Goal: Information Seeking & Learning: Learn about a topic

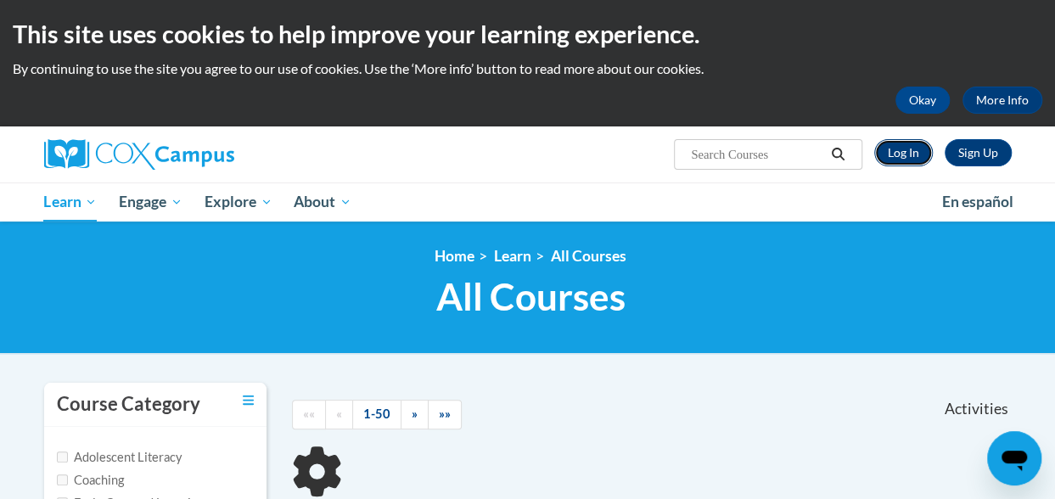
click at [903, 157] on link "Log In" at bounding box center [903, 152] width 59 height 27
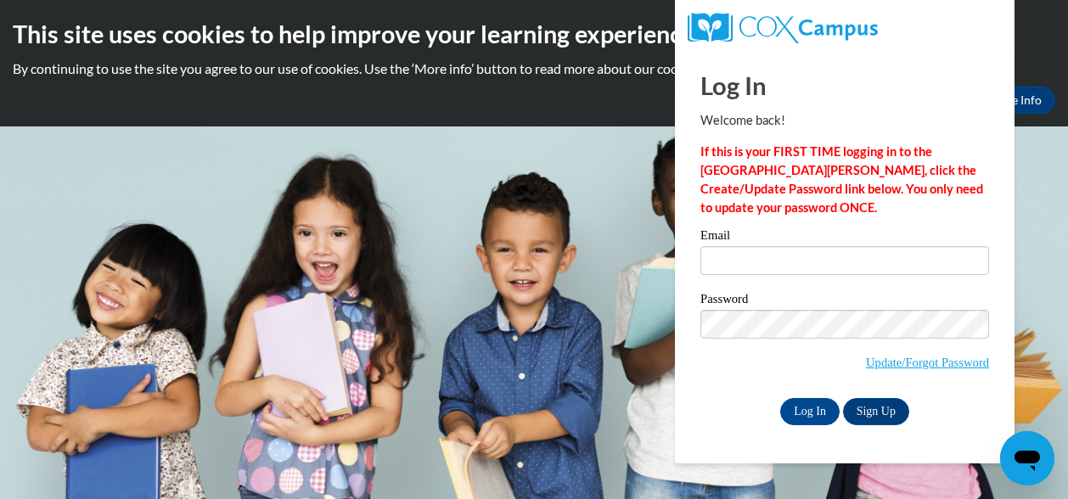
type input "hazeleyes2.jd@gmail.com"
click at [818, 414] on input "Log In" at bounding box center [809, 411] width 59 height 27
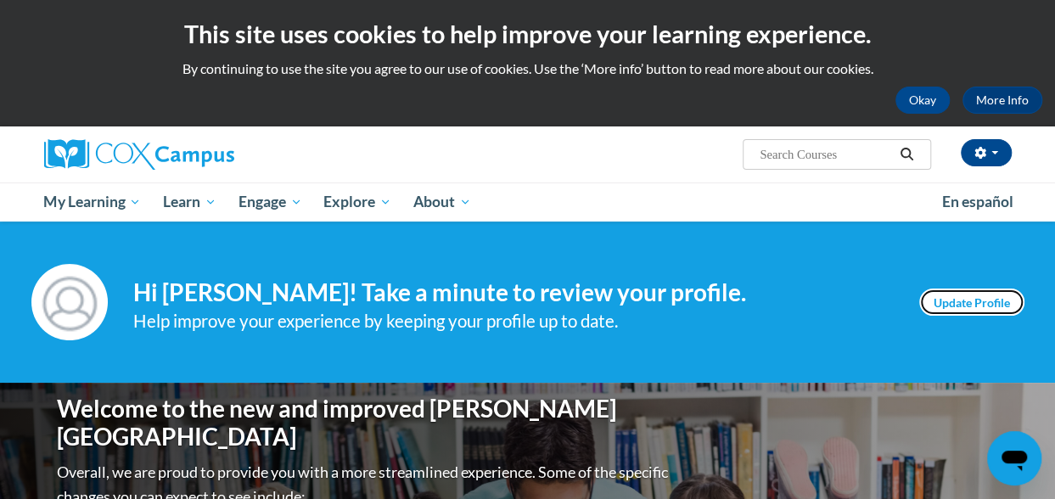
click at [986, 304] on link "Update Profile" at bounding box center [971, 302] width 105 height 27
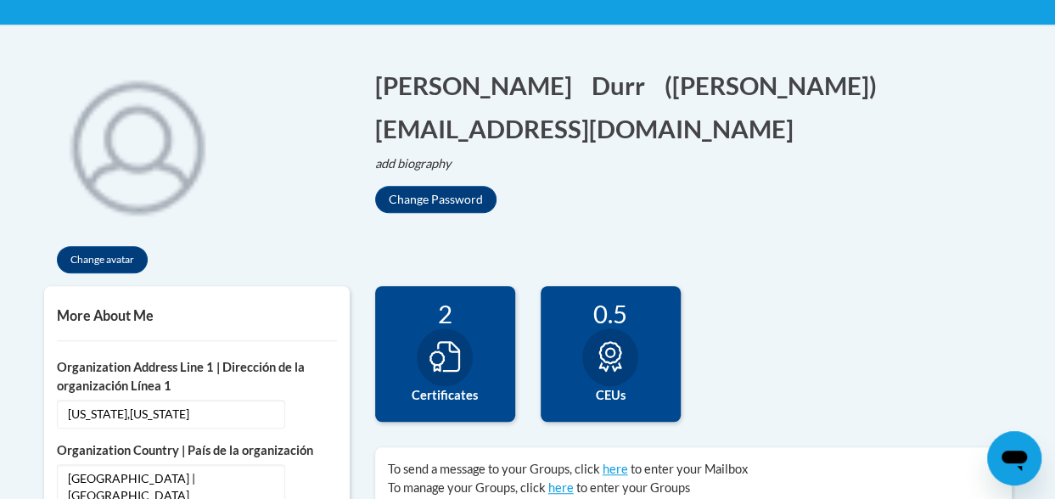
scroll to position [329, 0]
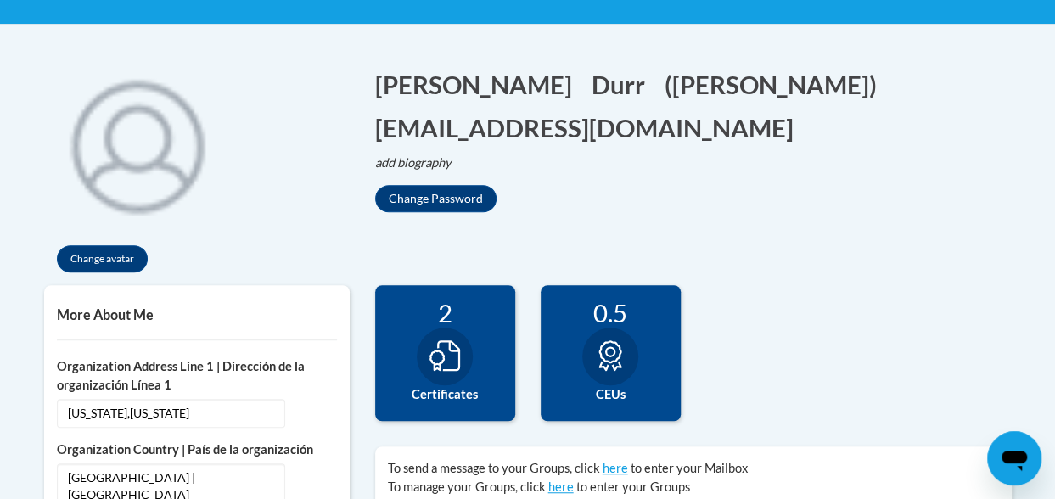
click at [455, 354] on icon at bounding box center [444, 355] width 31 height 31
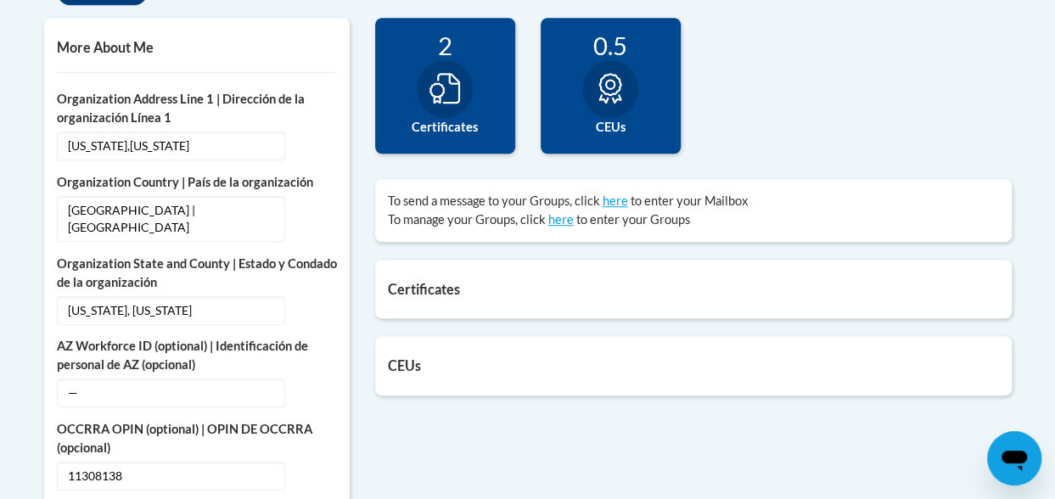
scroll to position [604, 0]
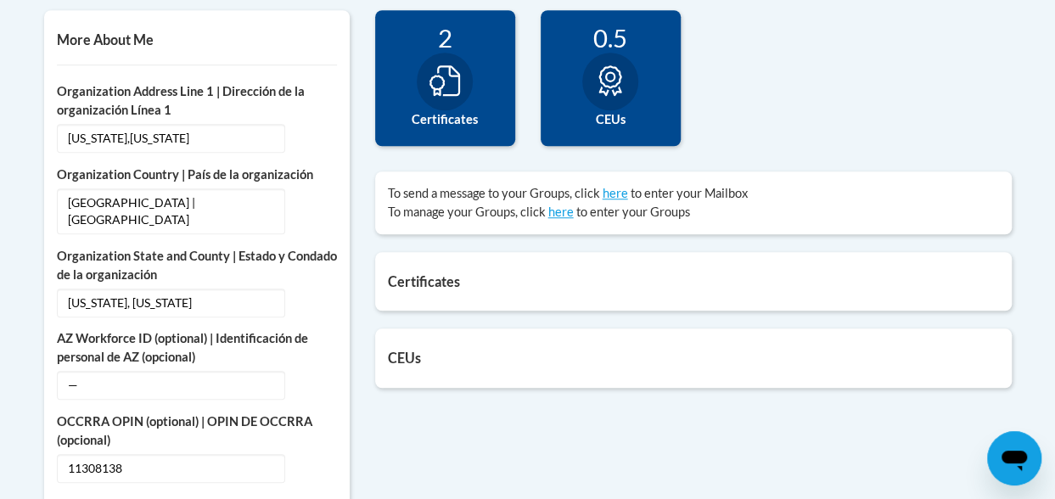
click at [708, 283] on h5 "Certificates" at bounding box center [693, 281] width 611 height 16
click at [436, 76] on icon at bounding box center [444, 80] width 31 height 31
click at [628, 79] on div at bounding box center [610, 82] width 56 height 58
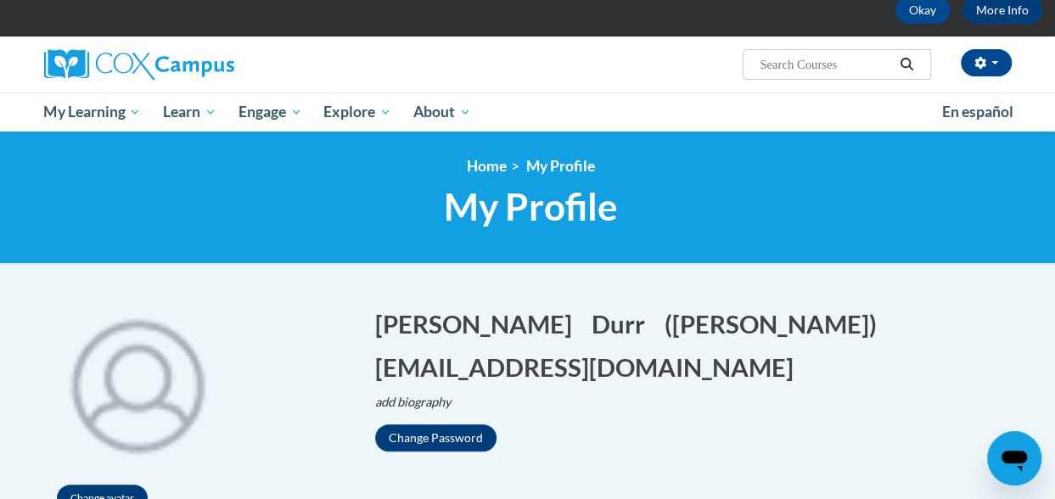
scroll to position [0, 0]
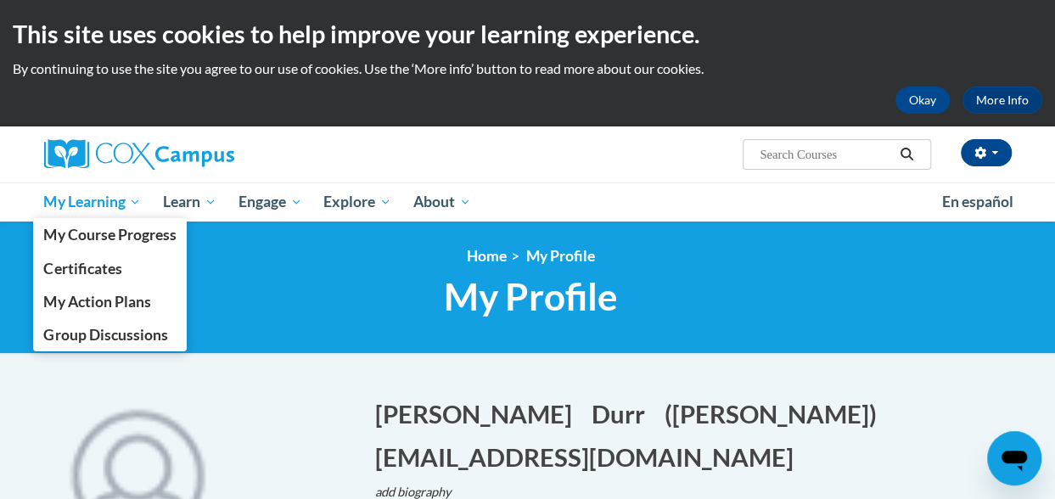
click at [92, 204] on span "My Learning" at bounding box center [92, 202] width 98 height 20
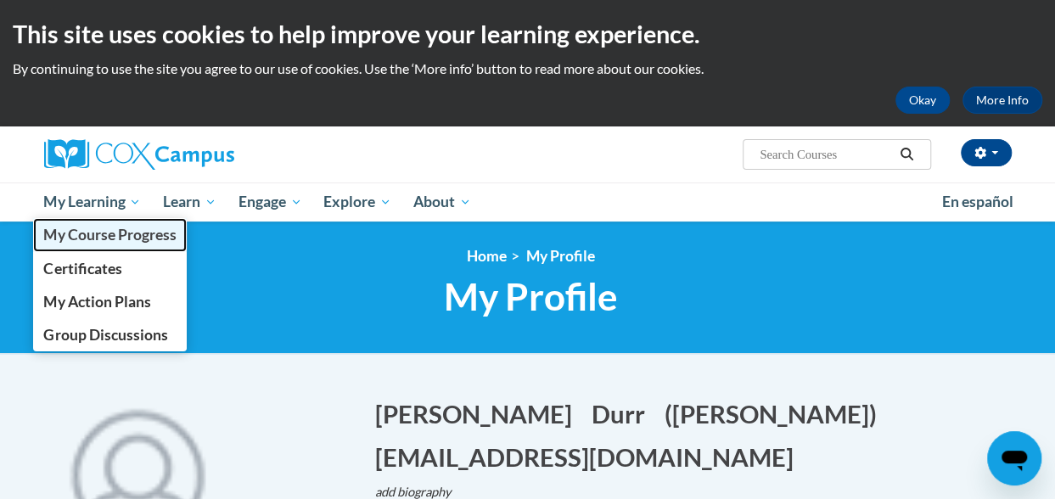
click at [123, 242] on span "My Course Progress" at bounding box center [109, 235] width 132 height 18
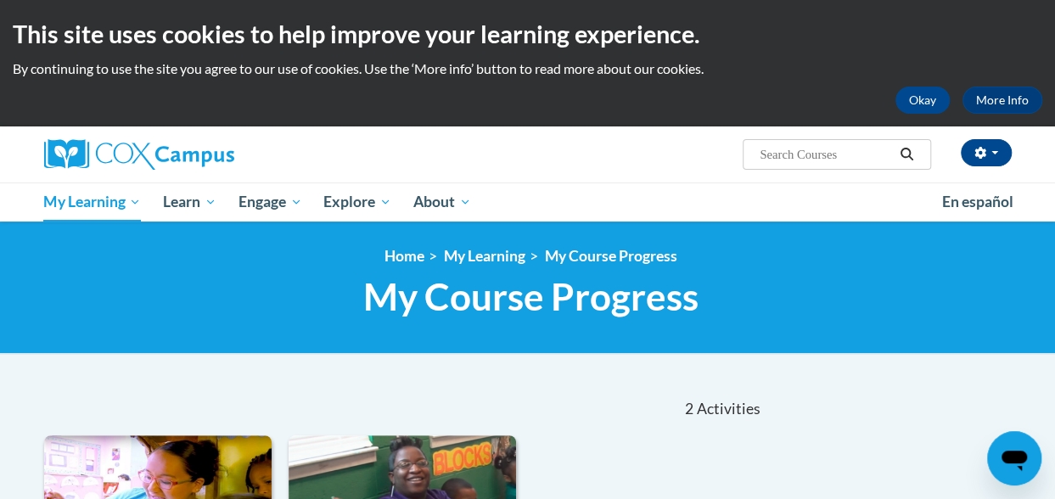
click at [814, 154] on input "Search..." at bounding box center [826, 154] width 136 height 20
click at [155, 397] on nav "«« « 1-2 » »» 2 Activities CEUs" at bounding box center [403, 409] width 745 height 53
click at [858, 160] on input "Building world" at bounding box center [826, 154] width 136 height 20
type input "Building world knowledge"
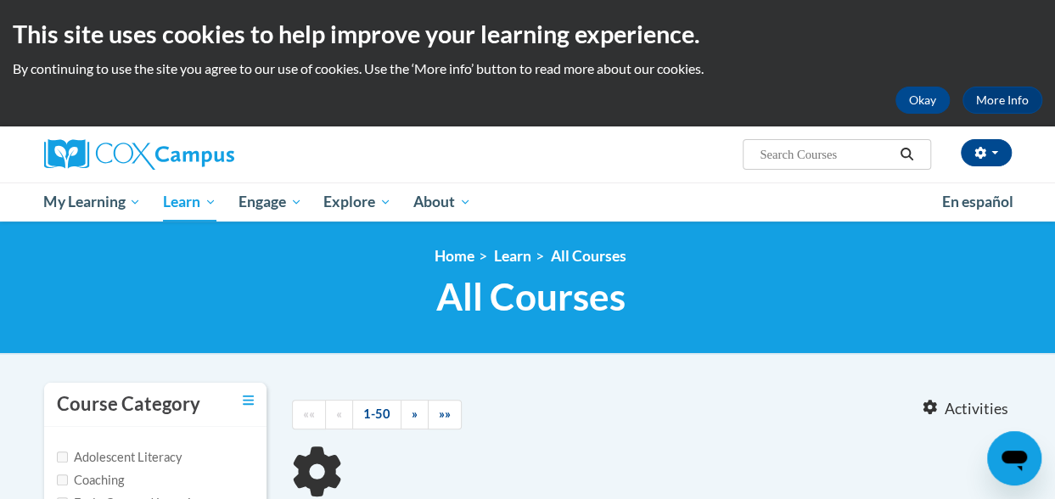
type input "Building world knowledge"
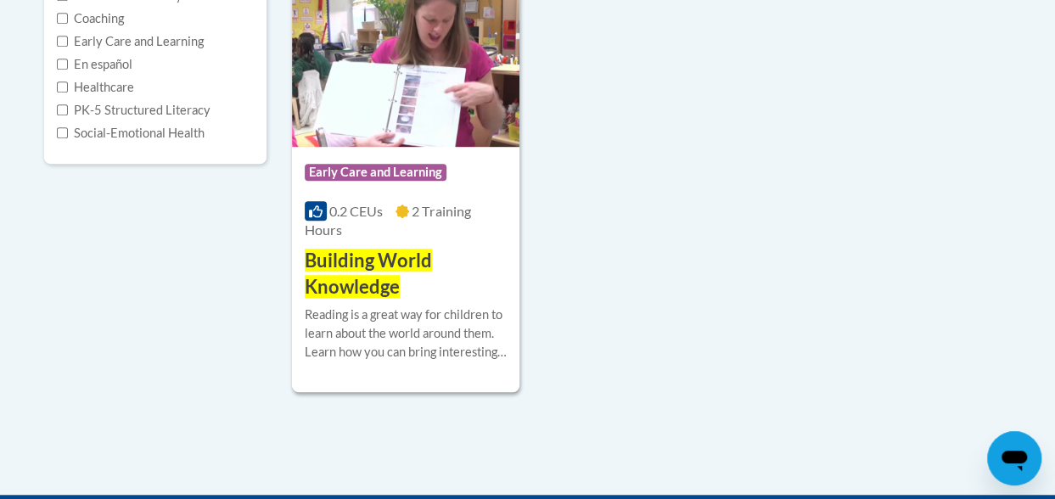
scroll to position [463, 0]
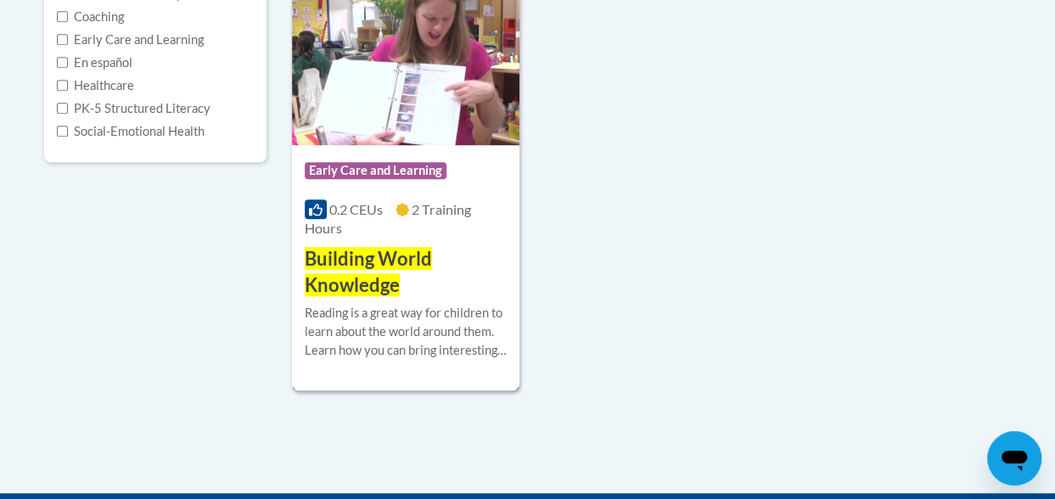
click at [424, 100] on img at bounding box center [405, 58] width 227 height 173
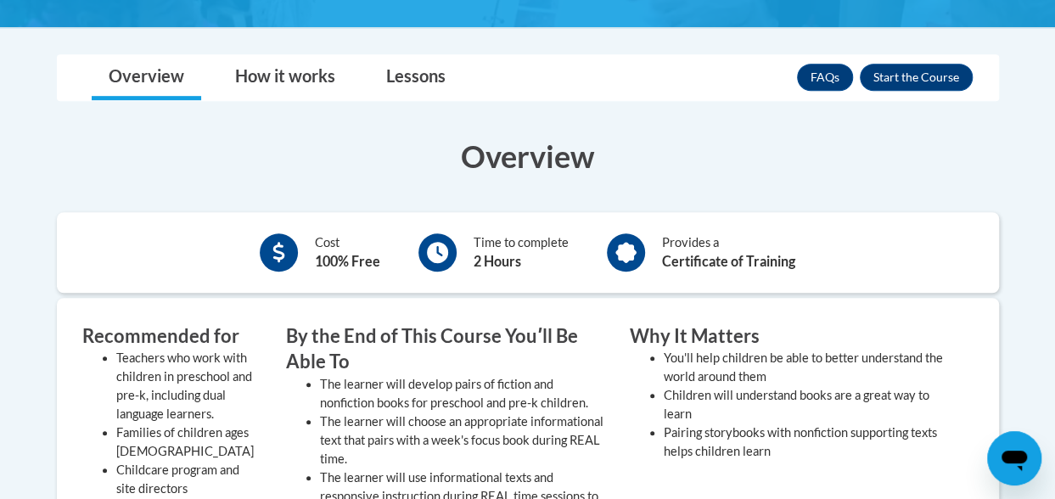
scroll to position [459, 0]
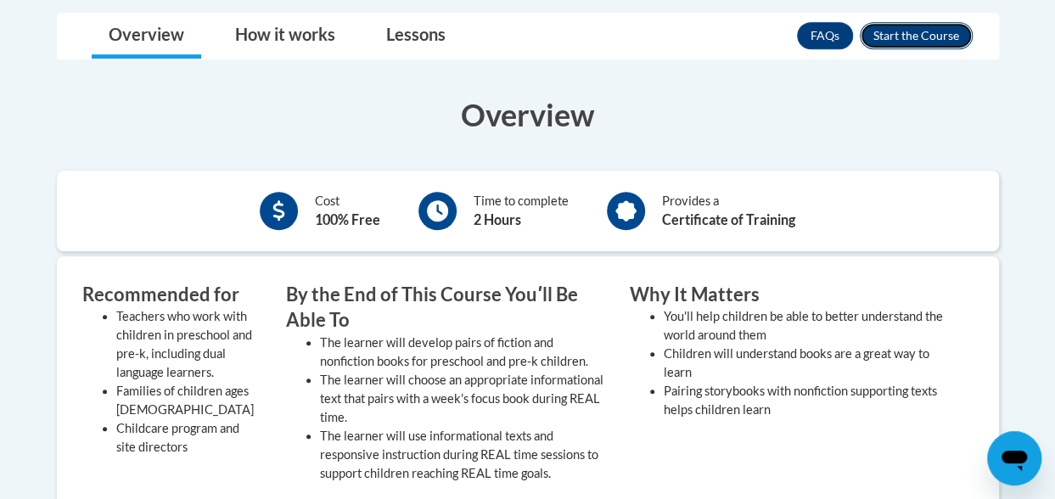
click at [899, 34] on button "Enroll" at bounding box center [916, 35] width 113 height 27
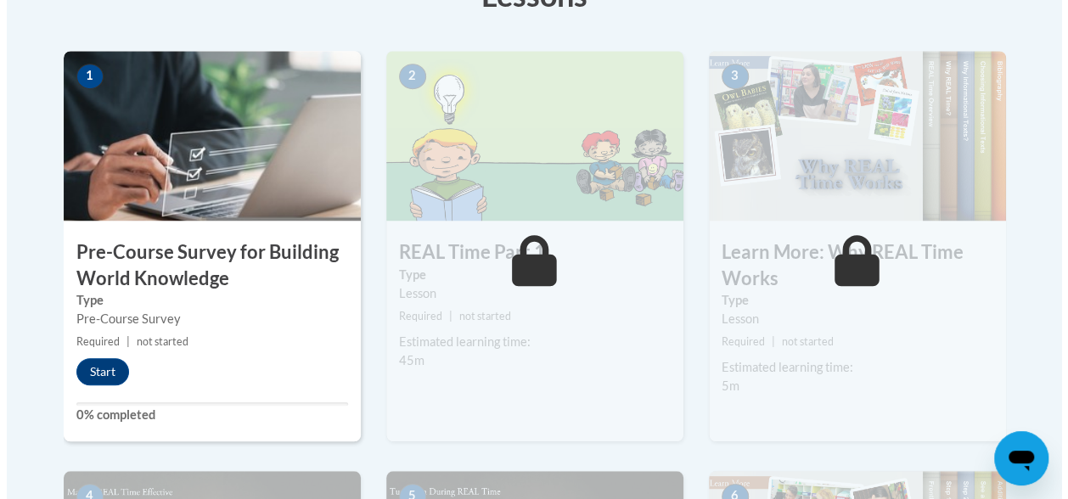
scroll to position [529, 0]
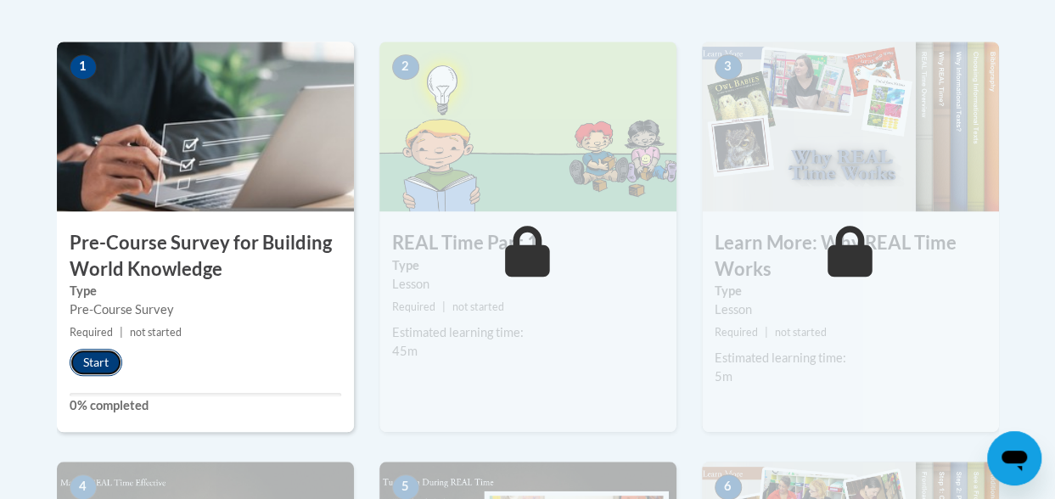
click at [93, 356] on button "Start" at bounding box center [96, 362] width 53 height 27
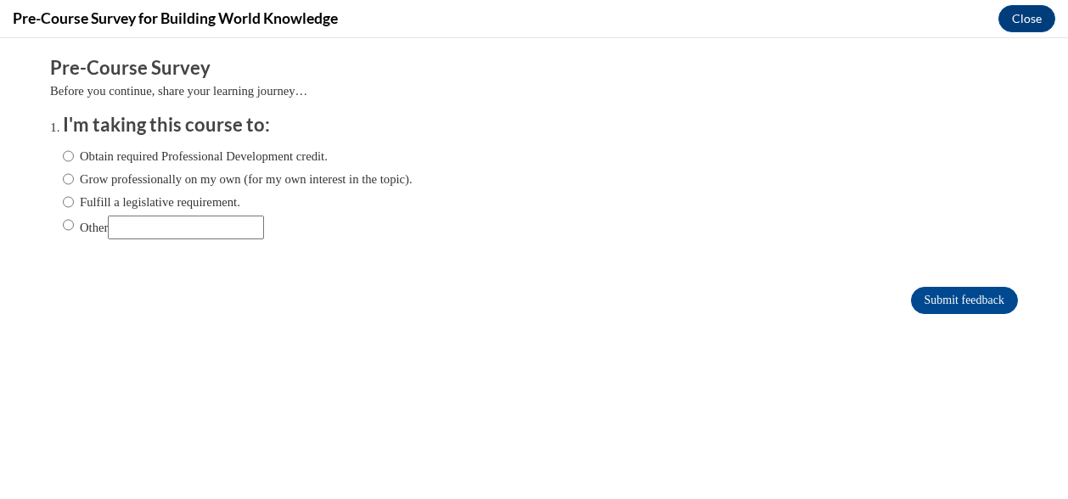
scroll to position [0, 0]
click at [63, 149] on input "Obtain required Professional Development credit." at bounding box center [68, 156] width 11 height 19
radio input "true"
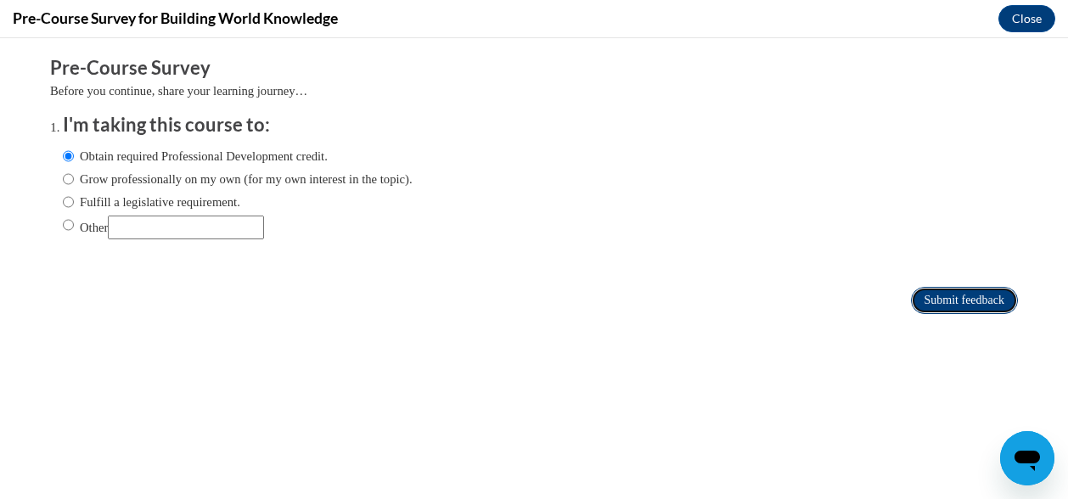
click at [937, 301] on input "Submit feedback" at bounding box center [964, 300] width 107 height 27
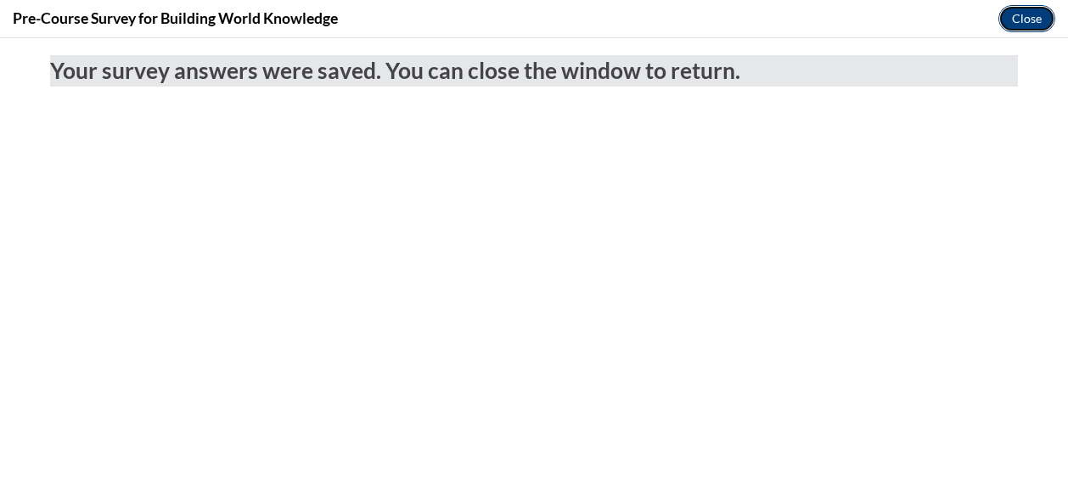
click at [1026, 25] on button "Close" at bounding box center [1026, 18] width 57 height 27
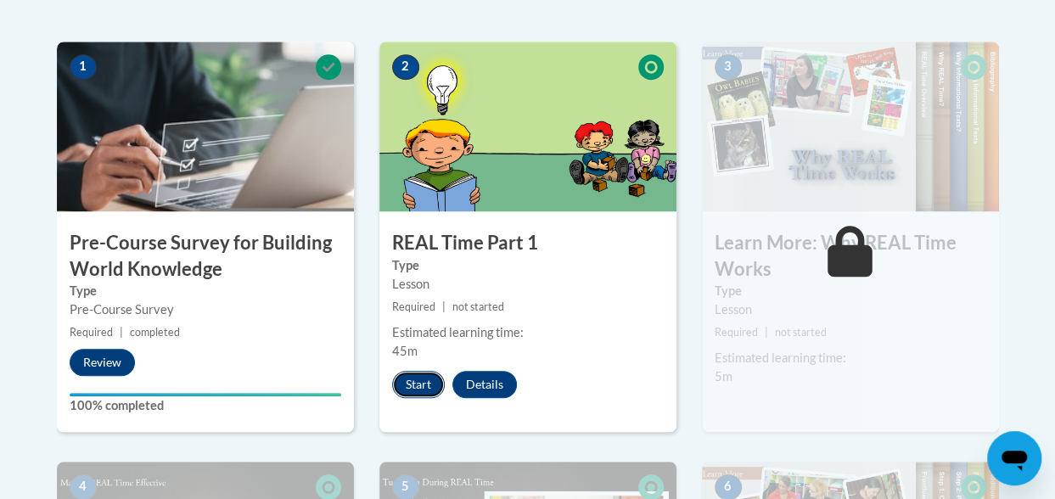
click at [411, 382] on button "Start" at bounding box center [418, 384] width 53 height 27
